Goal: Information Seeking & Learning: Learn about a topic

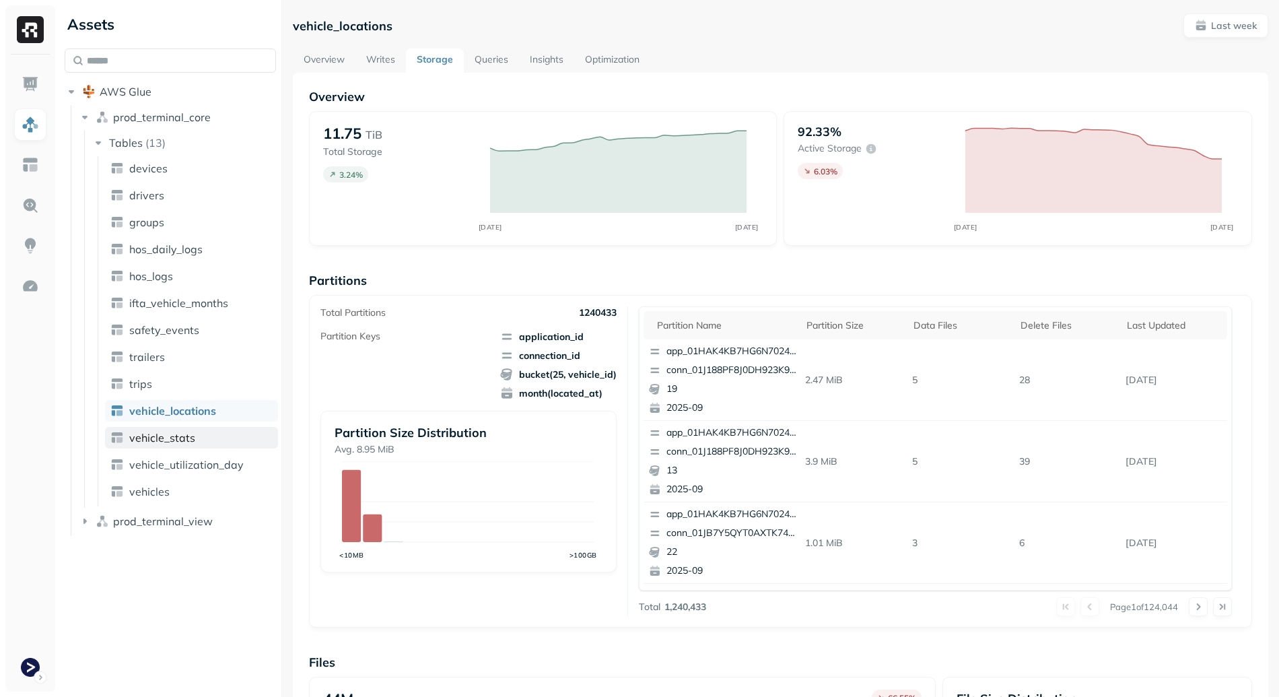
click at [178, 441] on span "vehicle_stats" at bounding box center [162, 437] width 66 height 13
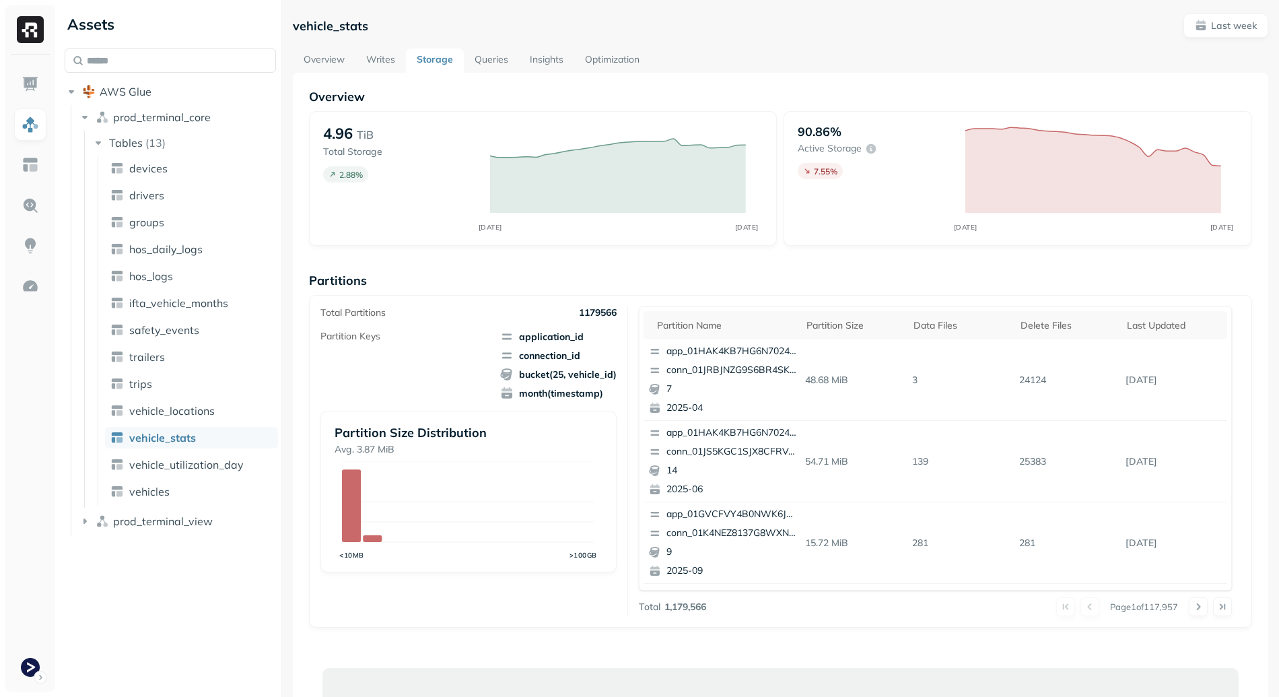
click at [493, 68] on link "Queries" at bounding box center [491, 60] width 55 height 24
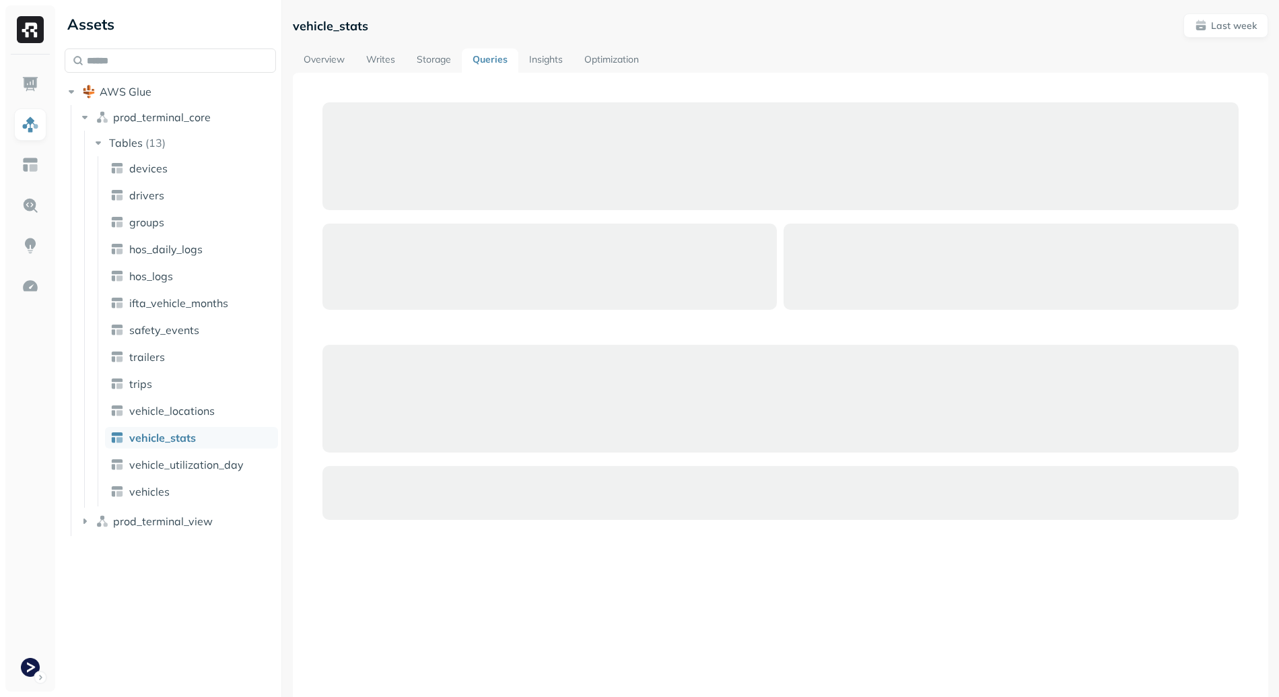
click at [553, 70] on link "Insights" at bounding box center [545, 60] width 55 height 24
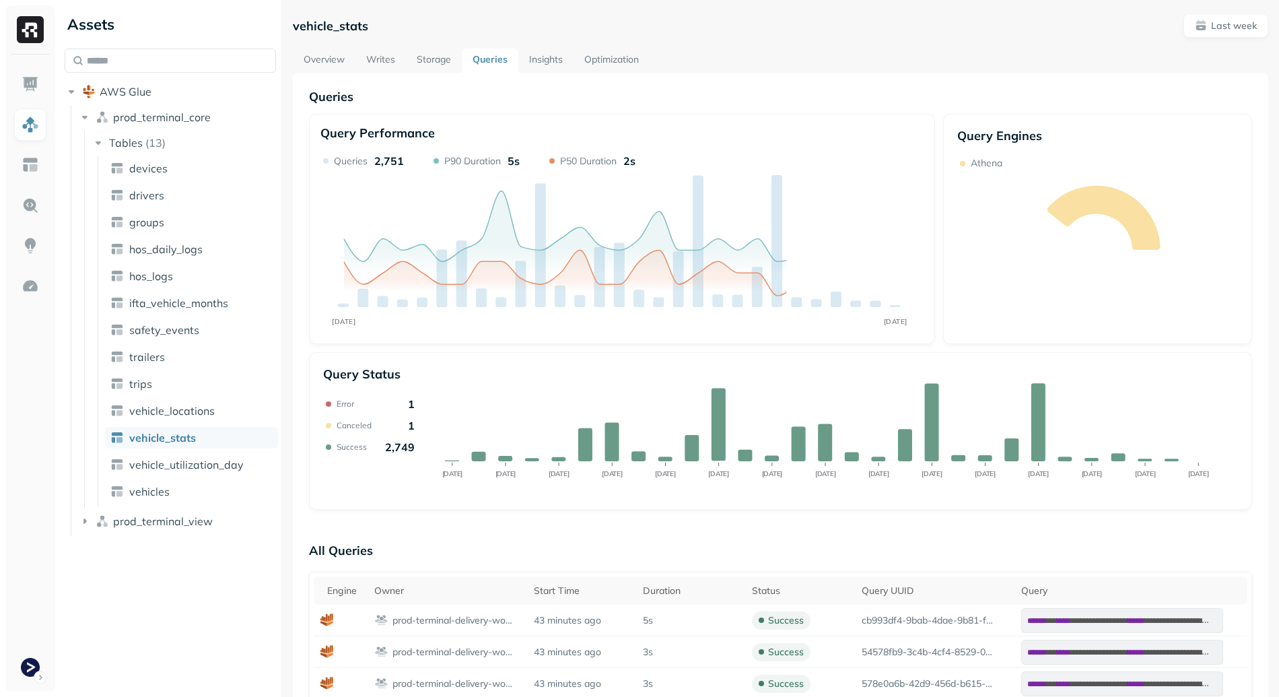
click at [437, 61] on link "Storage" at bounding box center [434, 60] width 56 height 24
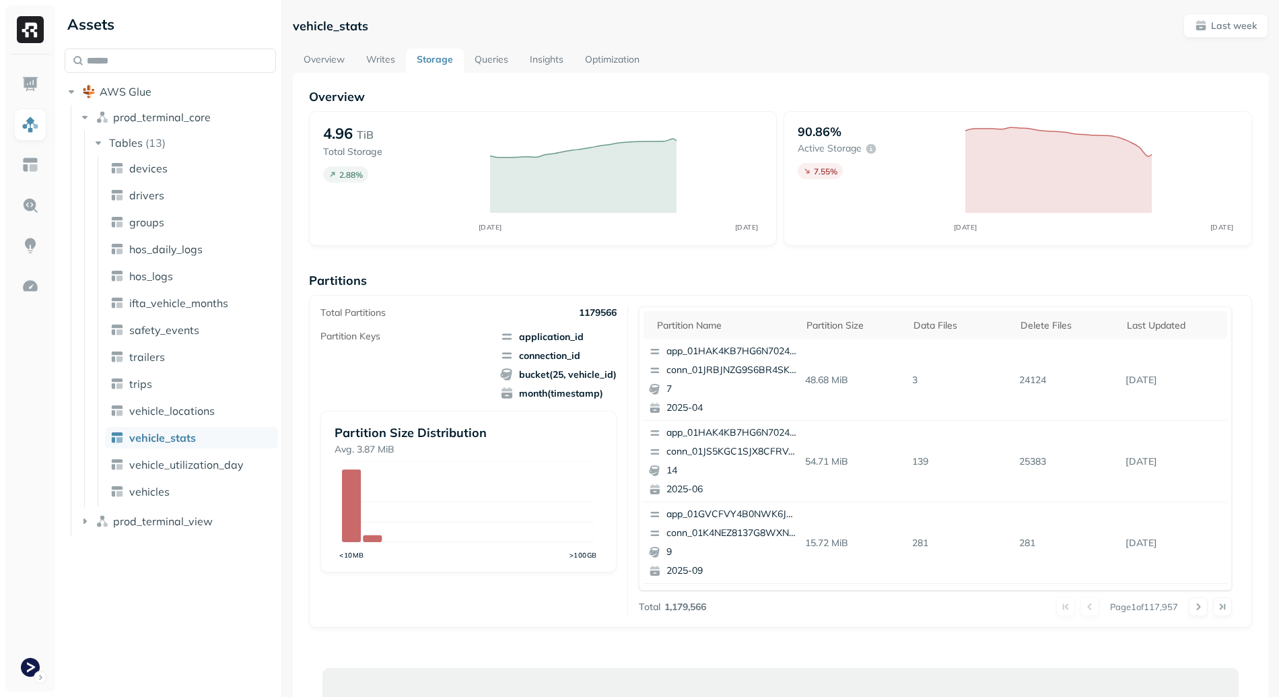
click at [524, 58] on link "Insights" at bounding box center [546, 60] width 55 height 24
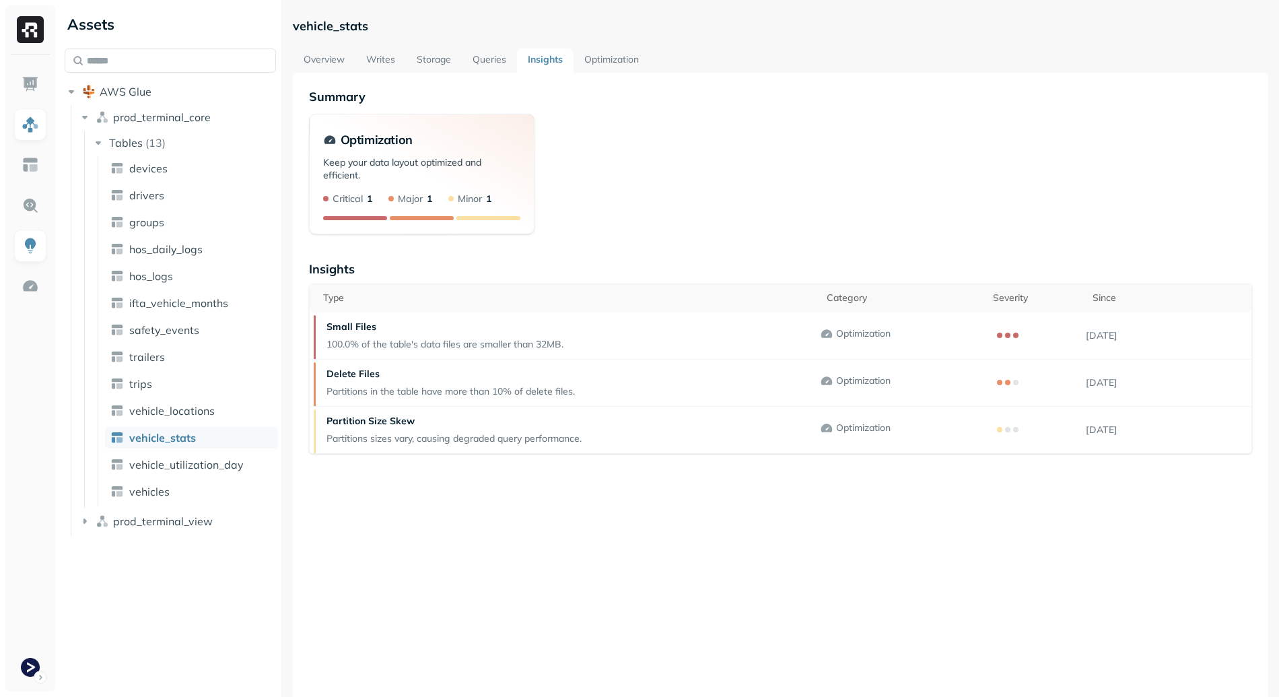
click at [497, 59] on link "Queries" at bounding box center [489, 60] width 55 height 24
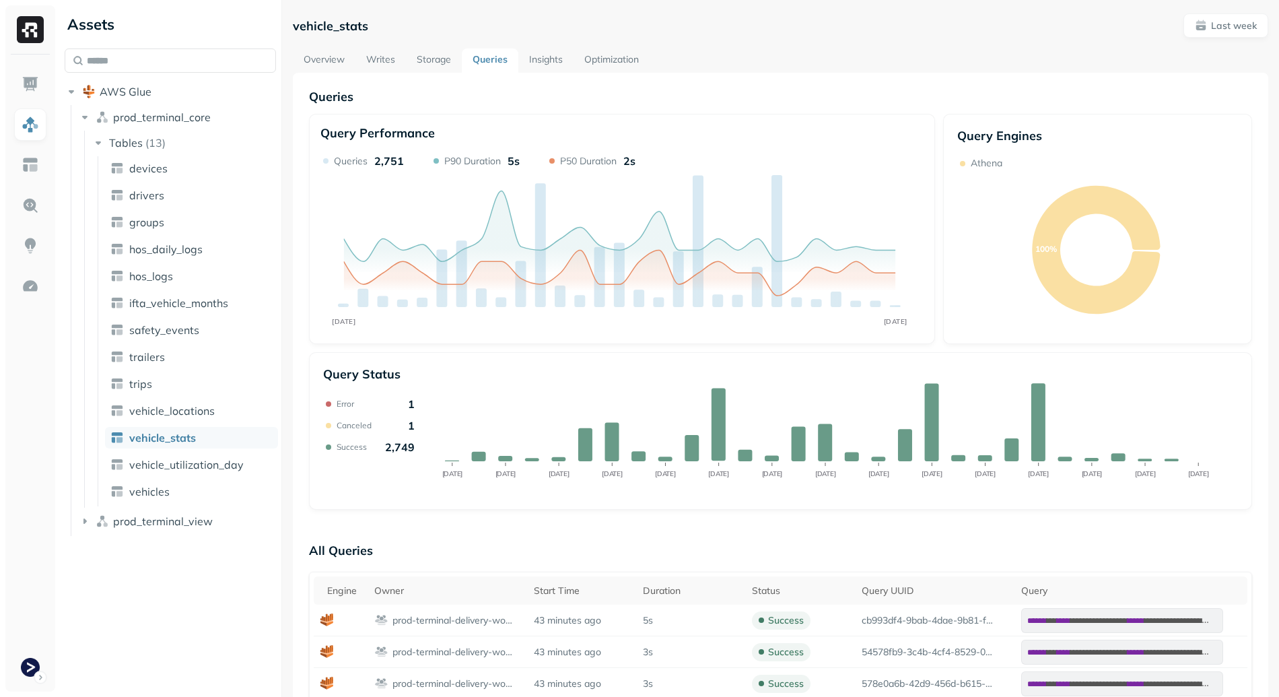
click at [434, 57] on link "Storage" at bounding box center [434, 60] width 56 height 24
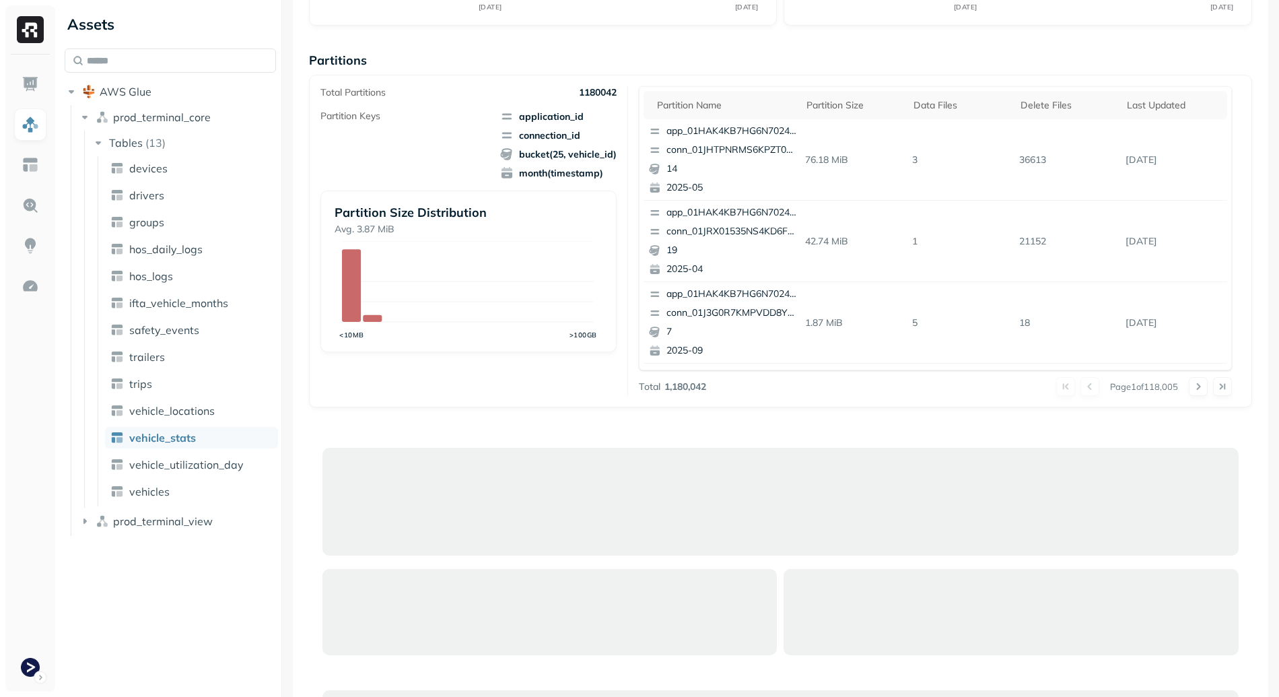
scroll to position [159, 0]
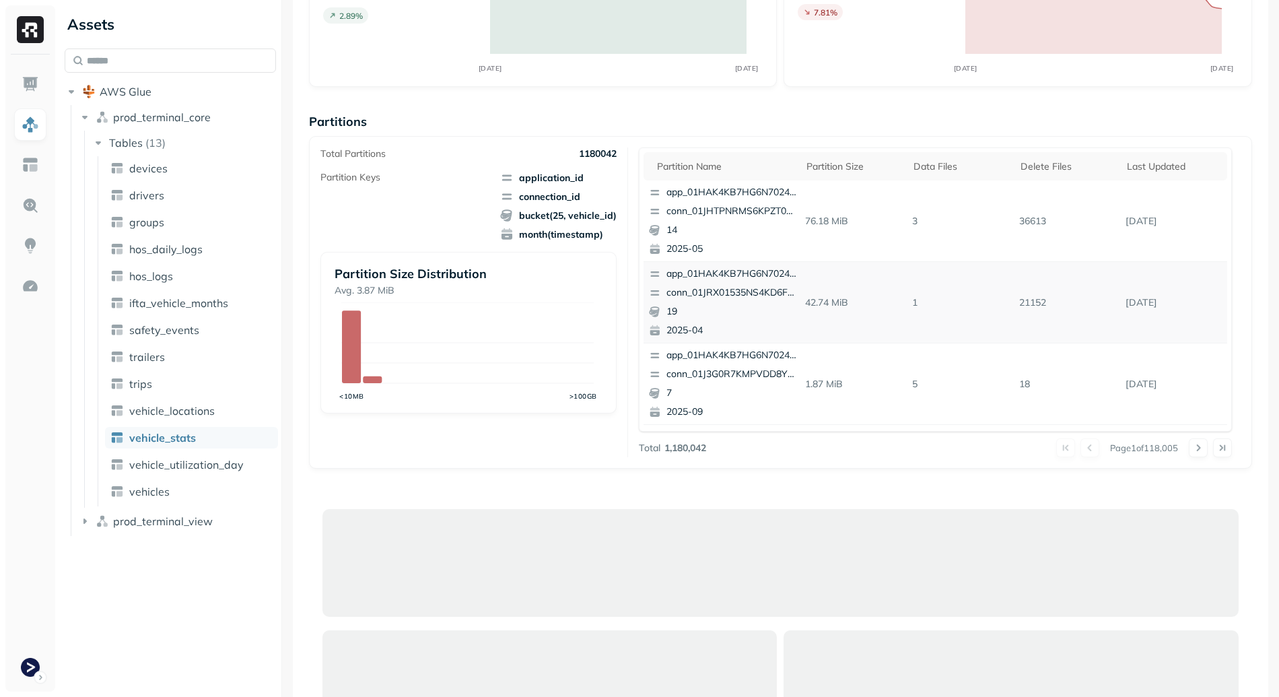
drag, startPoint x: 1120, startPoint y: 304, endPoint x: 1200, endPoint y: 302, distance: 79.5
click at [1200, 303] on p "Sep 14, 2025" at bounding box center [1173, 303] width 107 height 24
click at [1200, 302] on p "Sep 14, 2025" at bounding box center [1173, 303] width 107 height 24
click at [1017, 303] on p "21152" at bounding box center [1067, 303] width 107 height 24
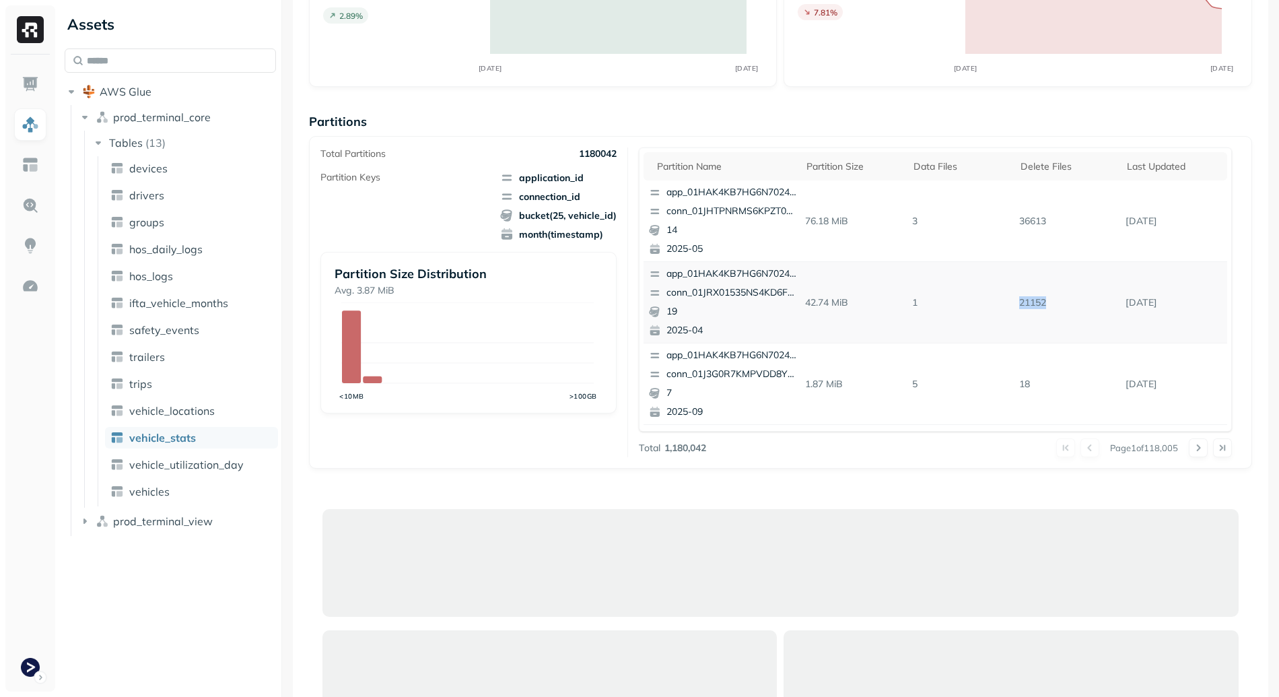
click at [1045, 312] on p "21152" at bounding box center [1067, 303] width 107 height 24
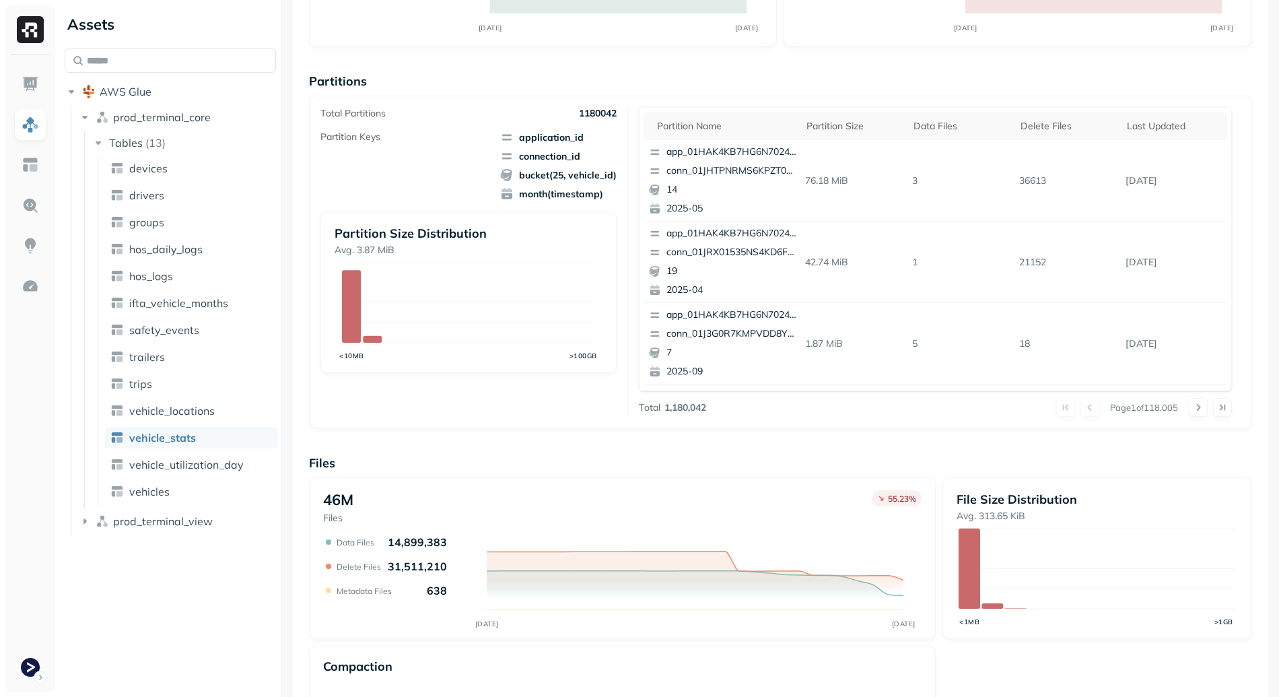
scroll to position [333, 0]
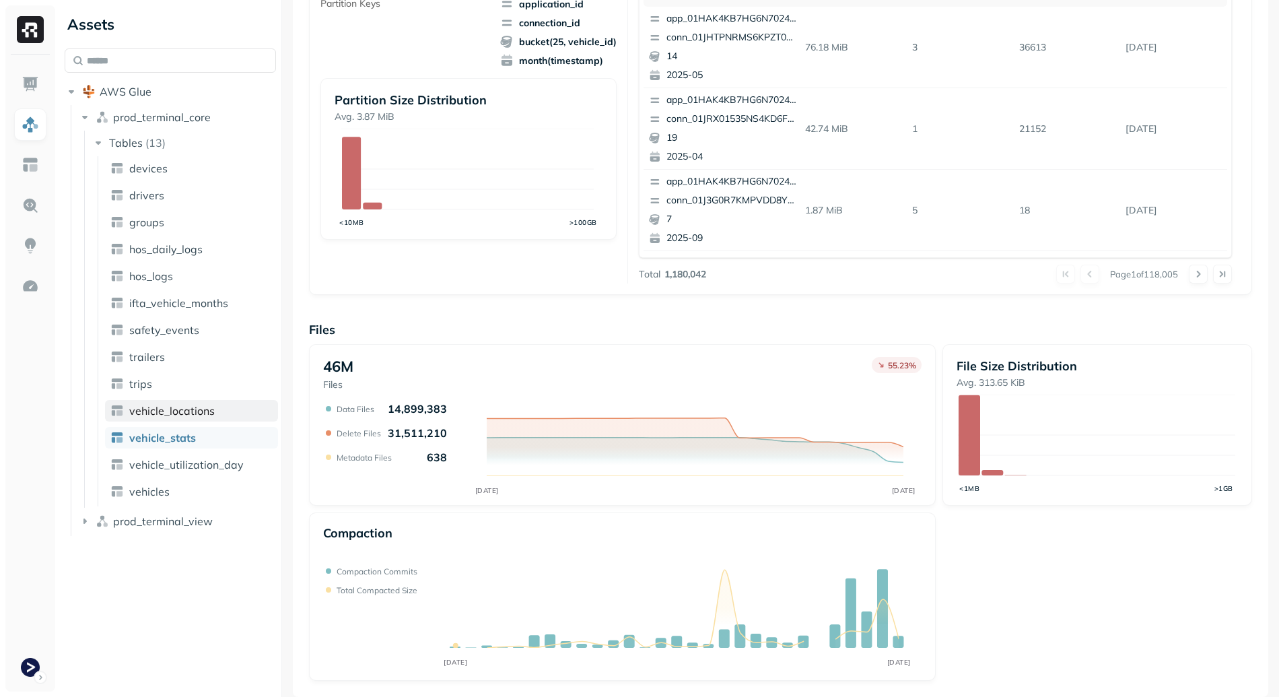
click at [195, 408] on span "vehicle_locations" at bounding box center [171, 410] width 85 height 13
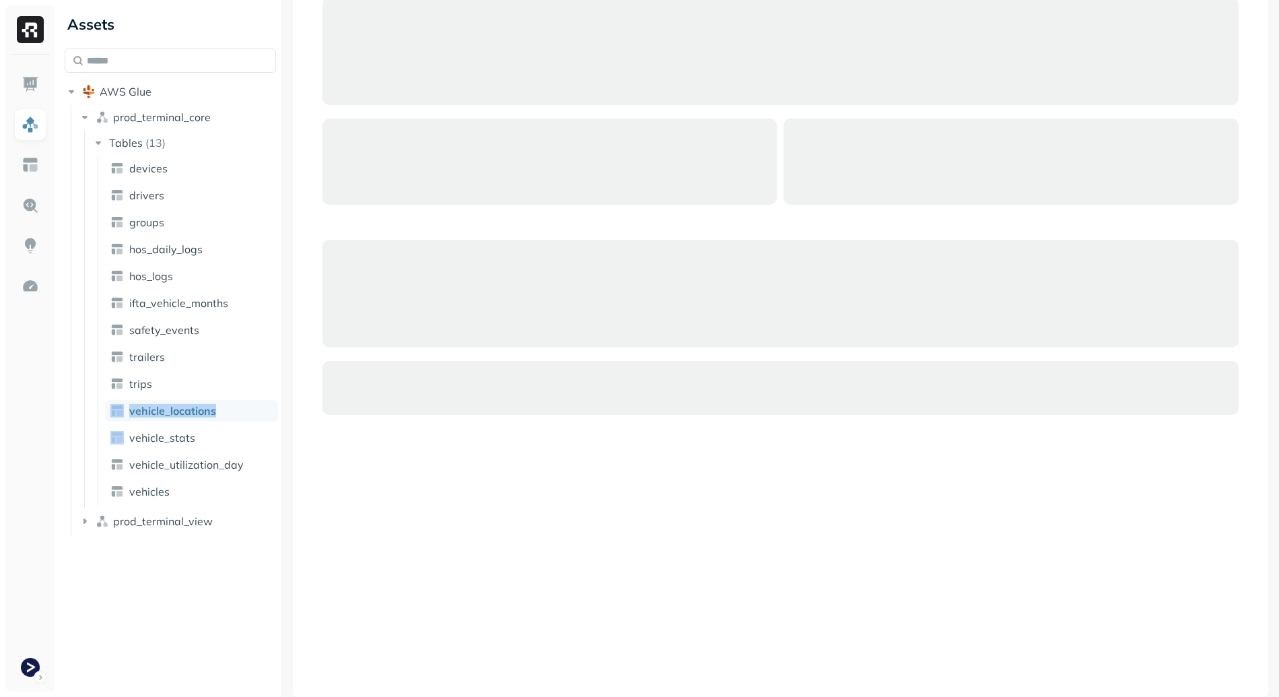
scroll to position [89, 0]
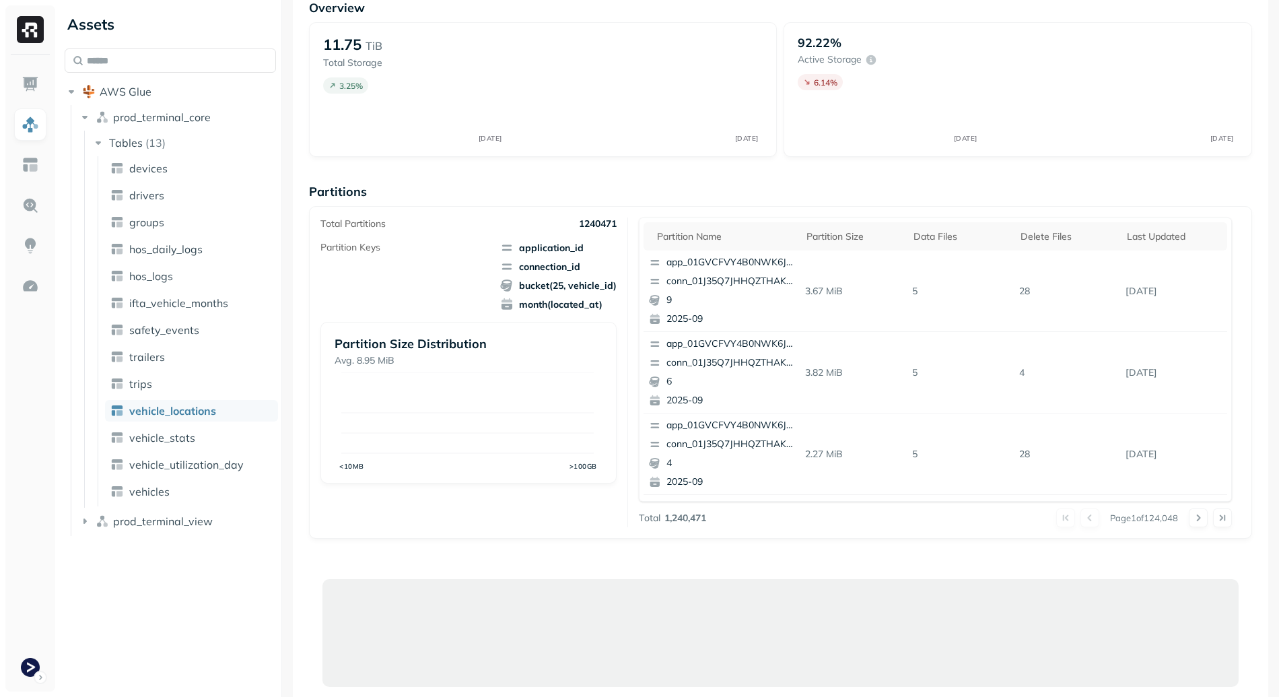
click at [307, 443] on div "Overview 11.75 TiB Total Storage 3.25 % SEP 07 SEP 14 92.22% Active storage 6.1…" at bounding box center [780, 631] width 975 height 1295
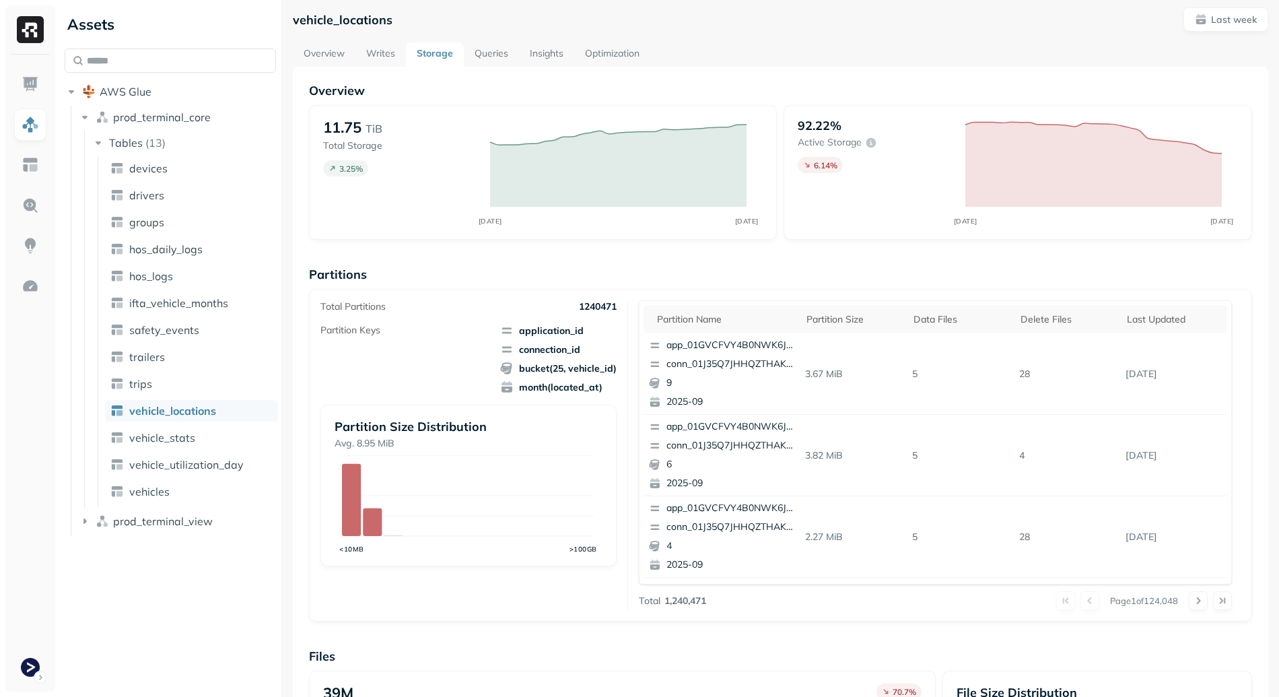
scroll to position [333, 0]
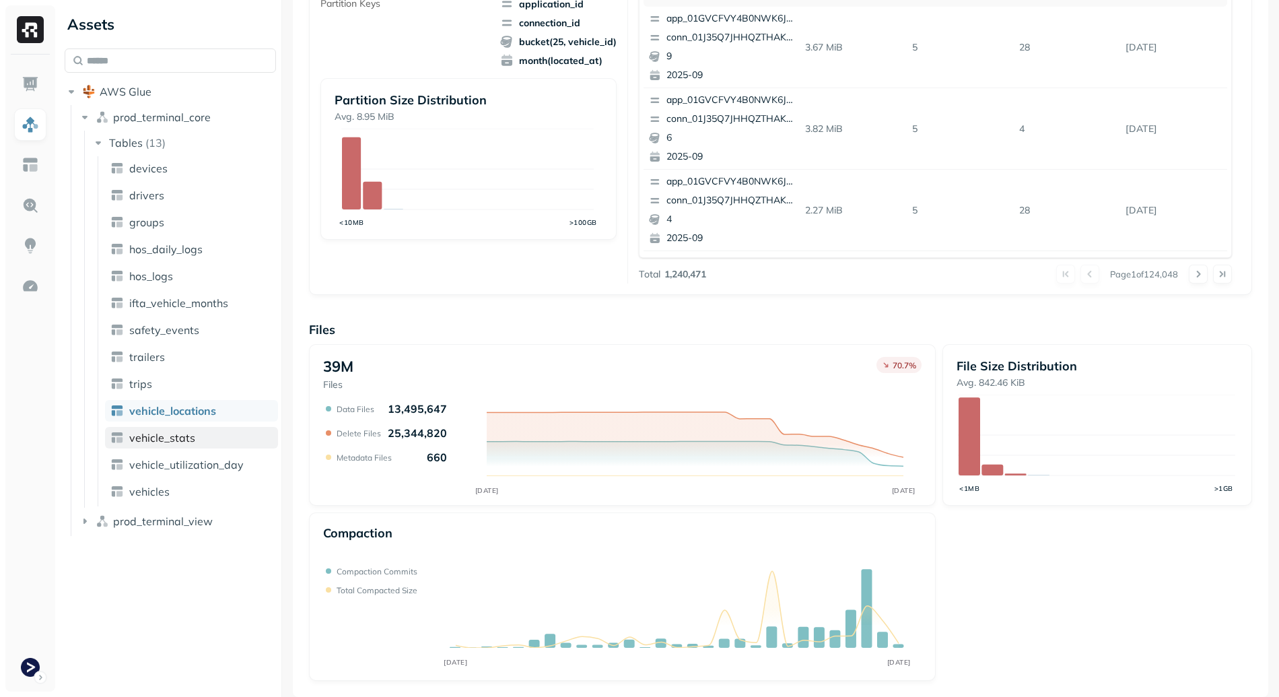
click at [202, 427] on link "vehicle_stats" at bounding box center [191, 438] width 173 height 22
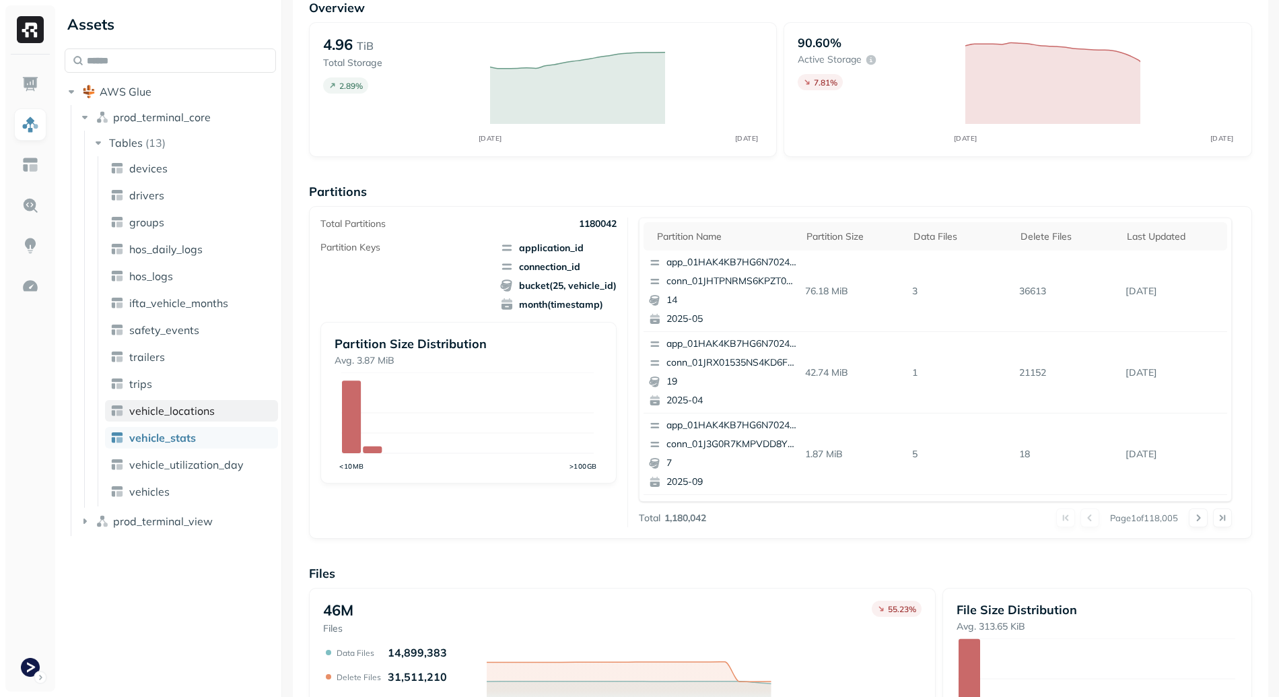
click at [186, 412] on span "vehicle_locations" at bounding box center [171, 410] width 85 height 13
click at [179, 430] on link "vehicle_stats" at bounding box center [191, 438] width 173 height 22
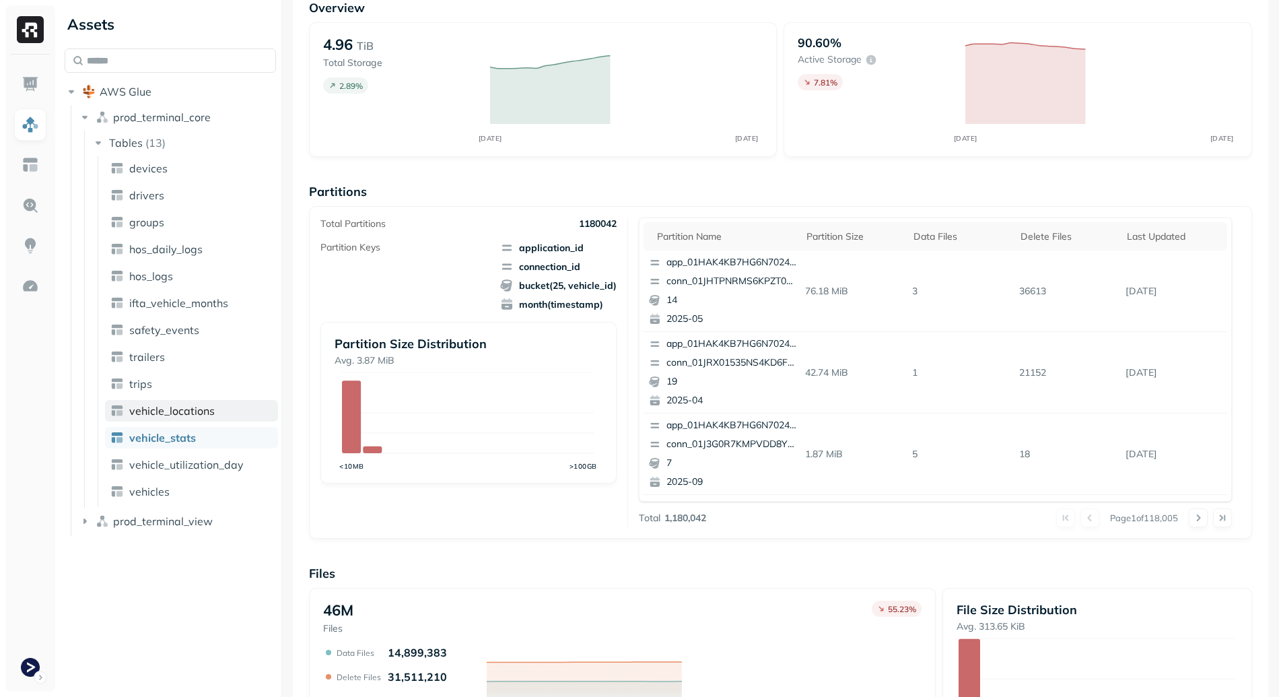
click at [176, 407] on span "vehicle_locations" at bounding box center [171, 410] width 85 height 13
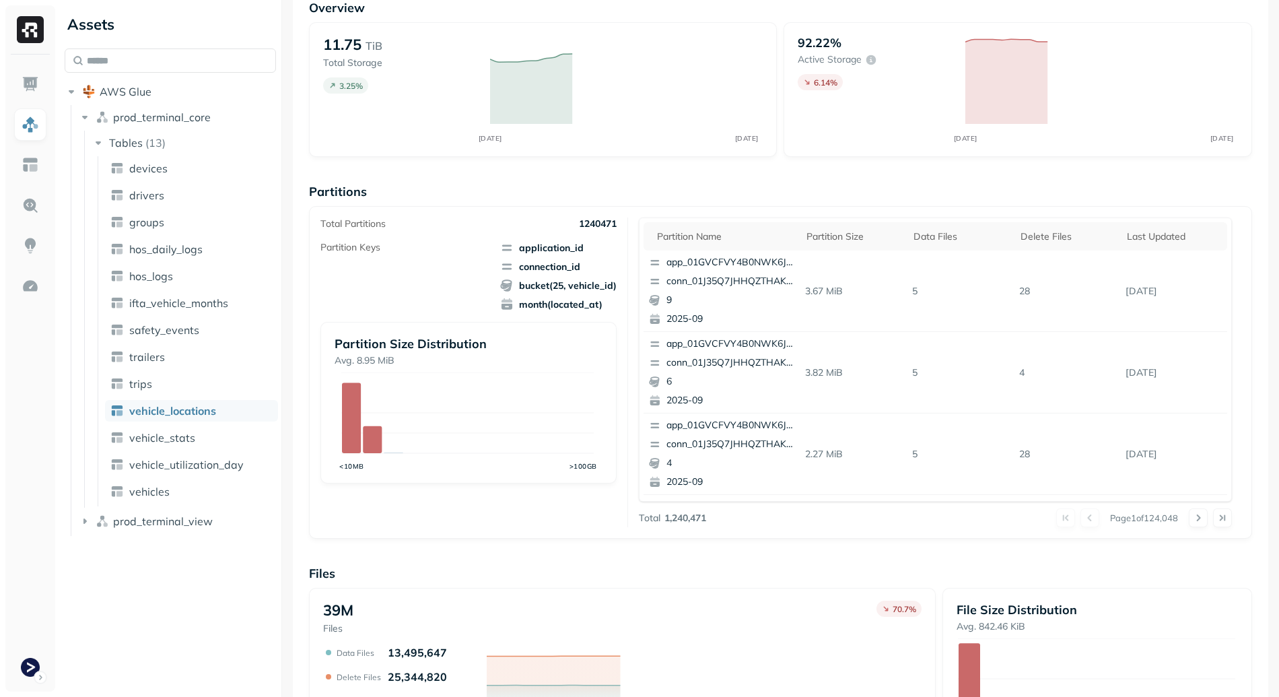
scroll to position [333, 0]
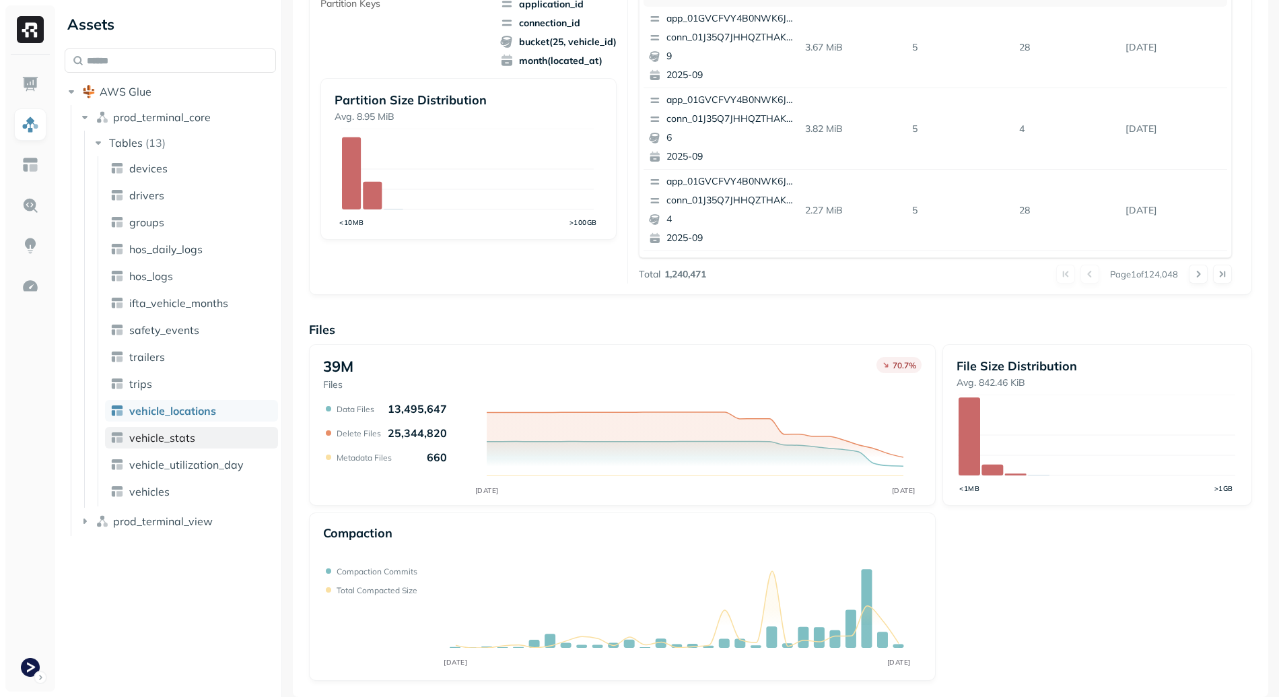
click at [170, 444] on span "vehicle_stats" at bounding box center [162, 437] width 66 height 13
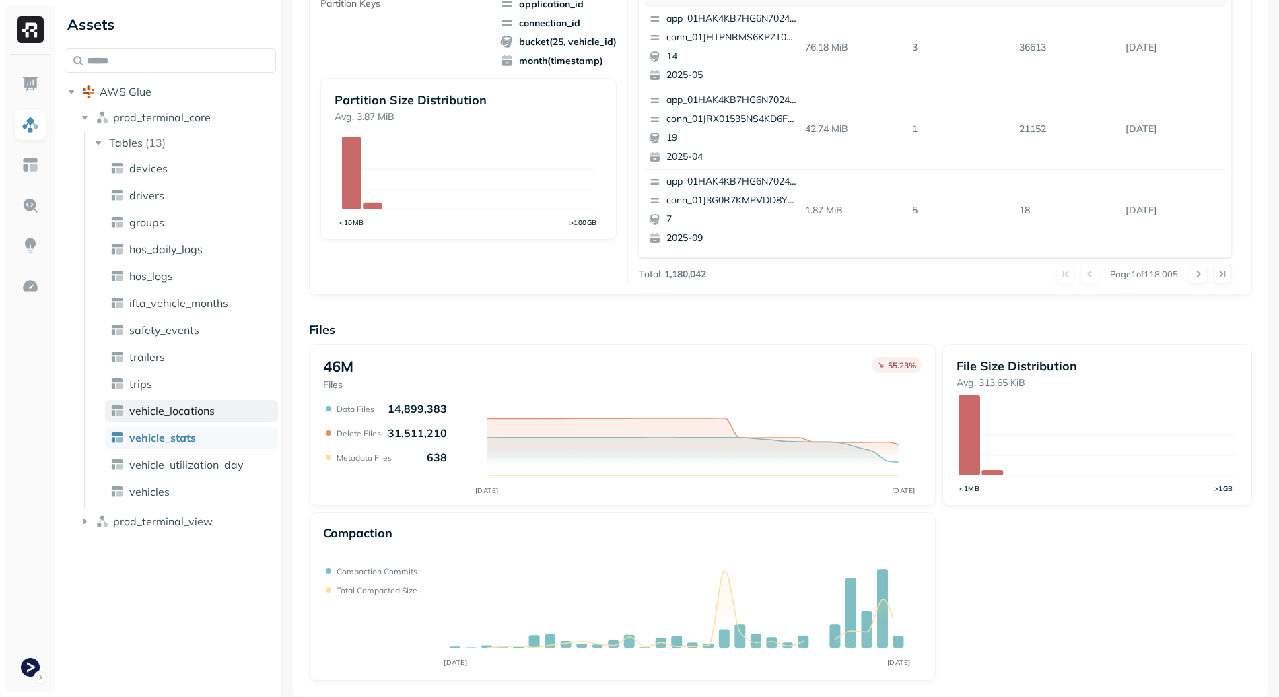
click at [181, 403] on link "vehicle_locations" at bounding box center [191, 411] width 173 height 22
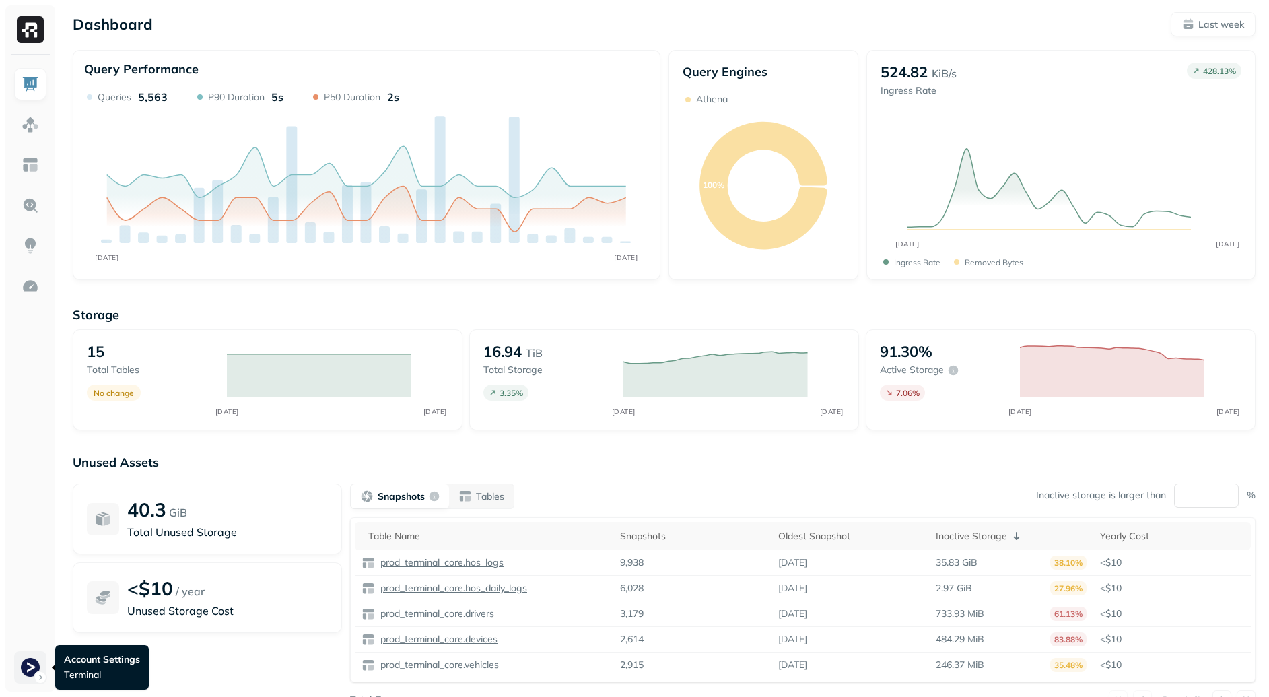
click at [15, 672] on html "Dashboard Last week Query Performance SEP 07 SEP 14 Queries 5,563 P90 Duration …" at bounding box center [634, 374] width 1269 height 749
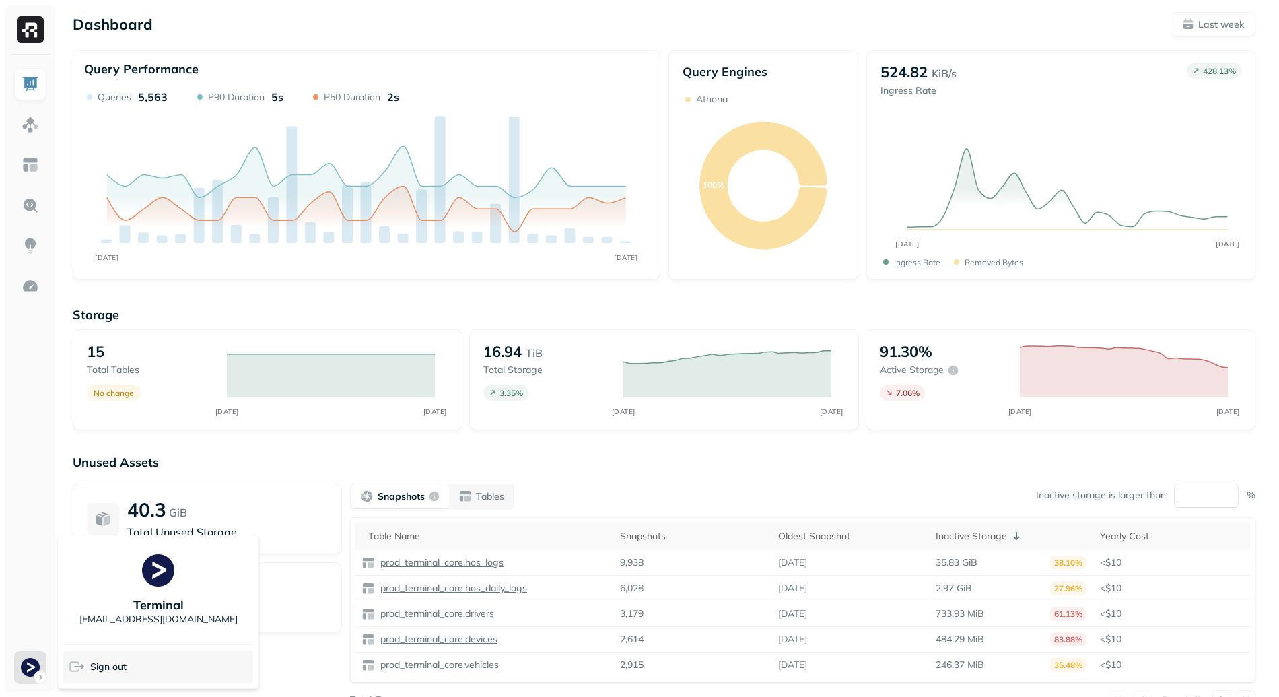
click at [113, 669] on span "Sign out" at bounding box center [108, 666] width 36 height 13
